Goal: Task Accomplishment & Management: Manage account settings

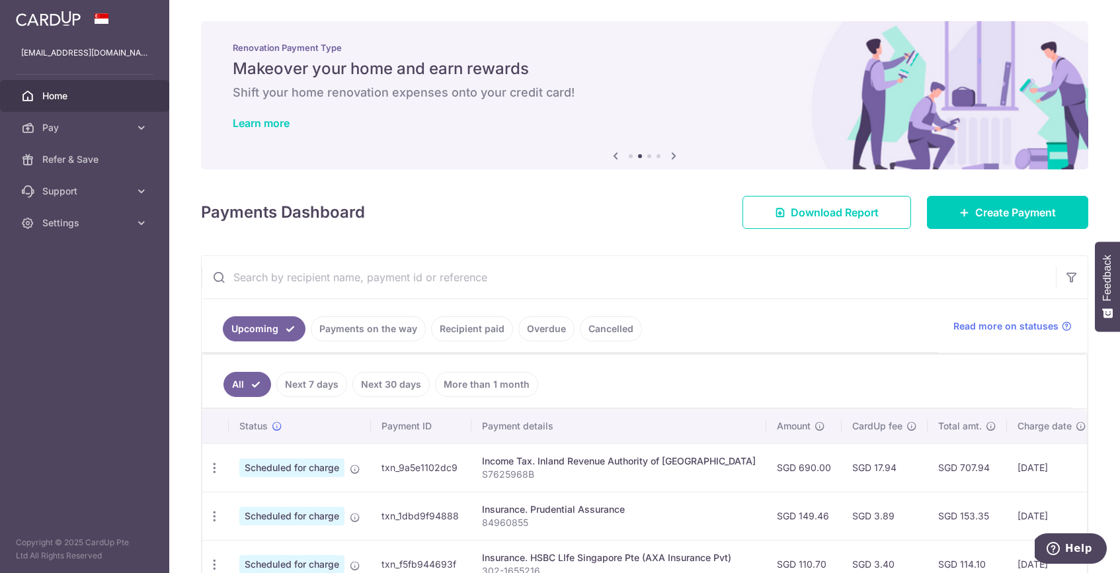
click at [489, 276] on input "text" at bounding box center [629, 277] width 854 height 42
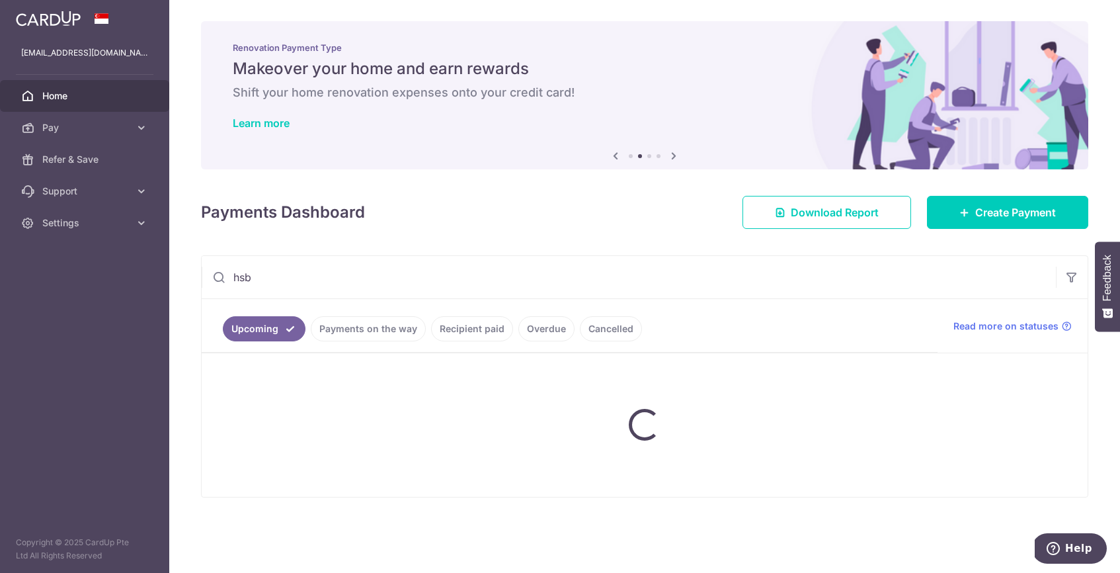
type input "hsbc"
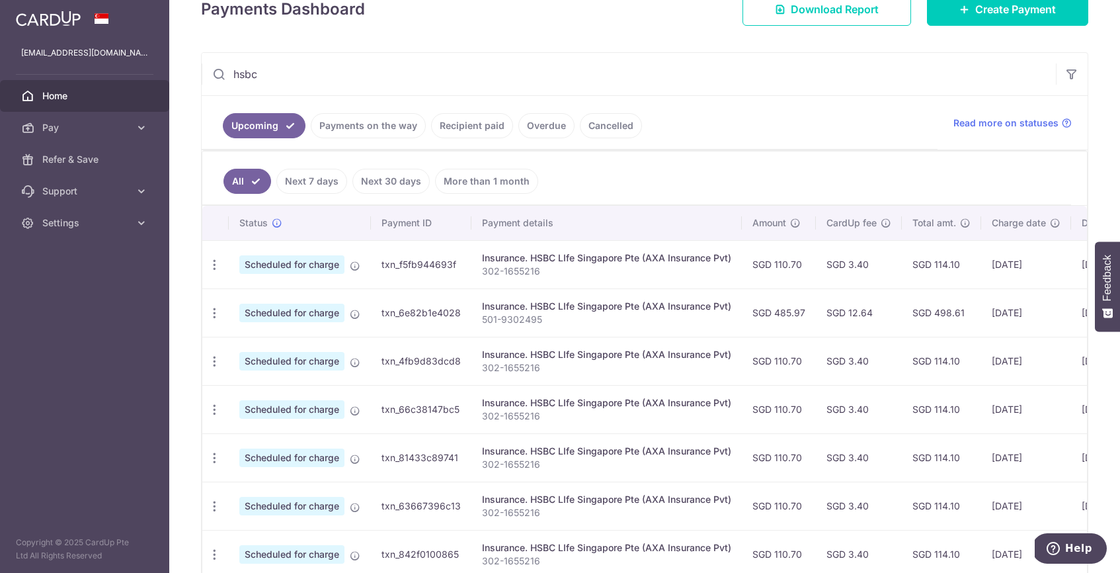
scroll to position [200, 0]
